Goal: Task Accomplishment & Management: Manage account settings

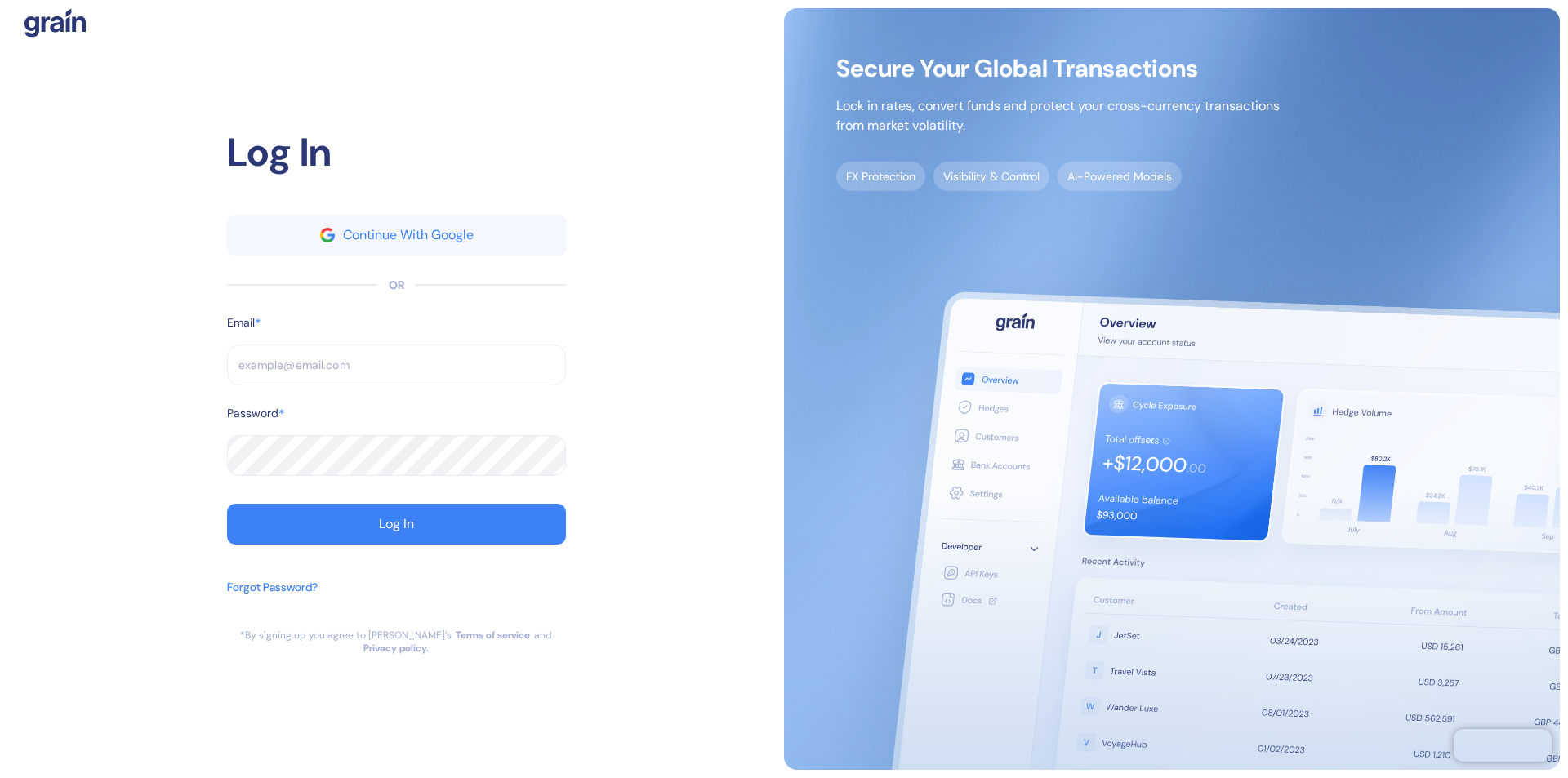
click at [396, 372] on input "text" at bounding box center [396, 364] width 339 height 40
type input "support@th"
type input "support@the"
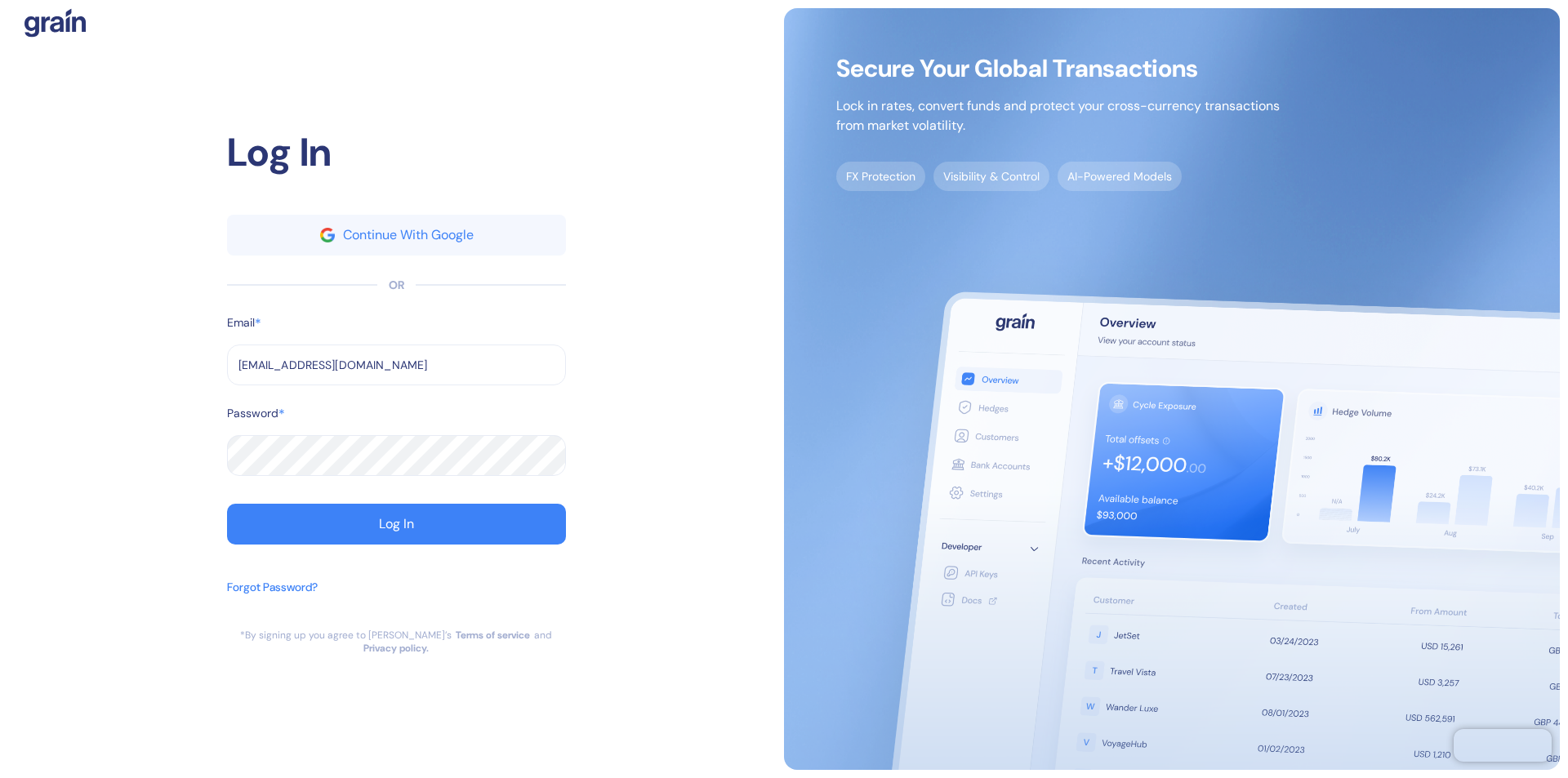
type input "[EMAIL_ADDRESS][DOMAIN_NAME]"
click at [396, 530] on div "Log In" at bounding box center [396, 524] width 35 height 13
